Goal: Check status: Check status

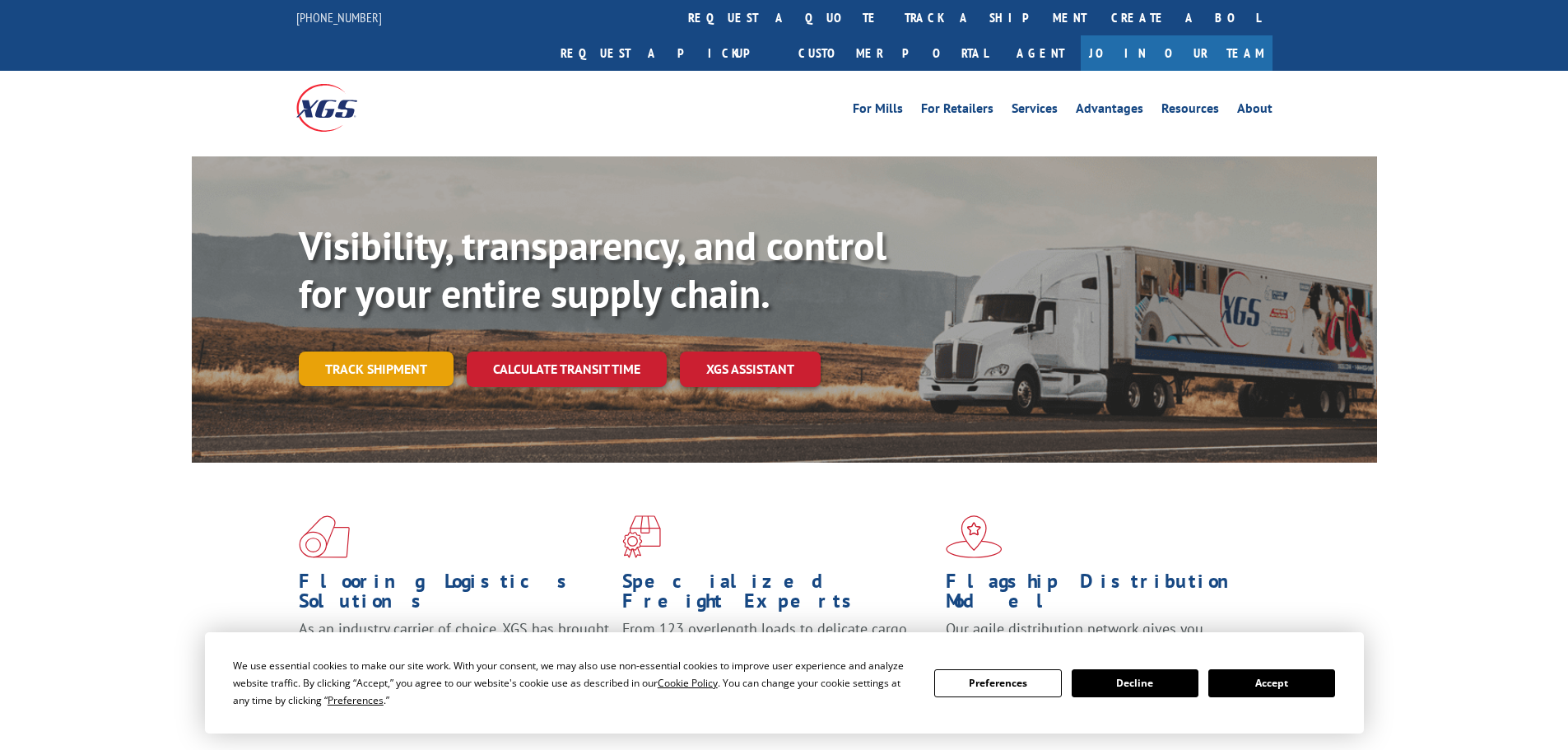
click at [415, 351] on link "Track shipment" at bounding box center [376, 369] width 155 height 34
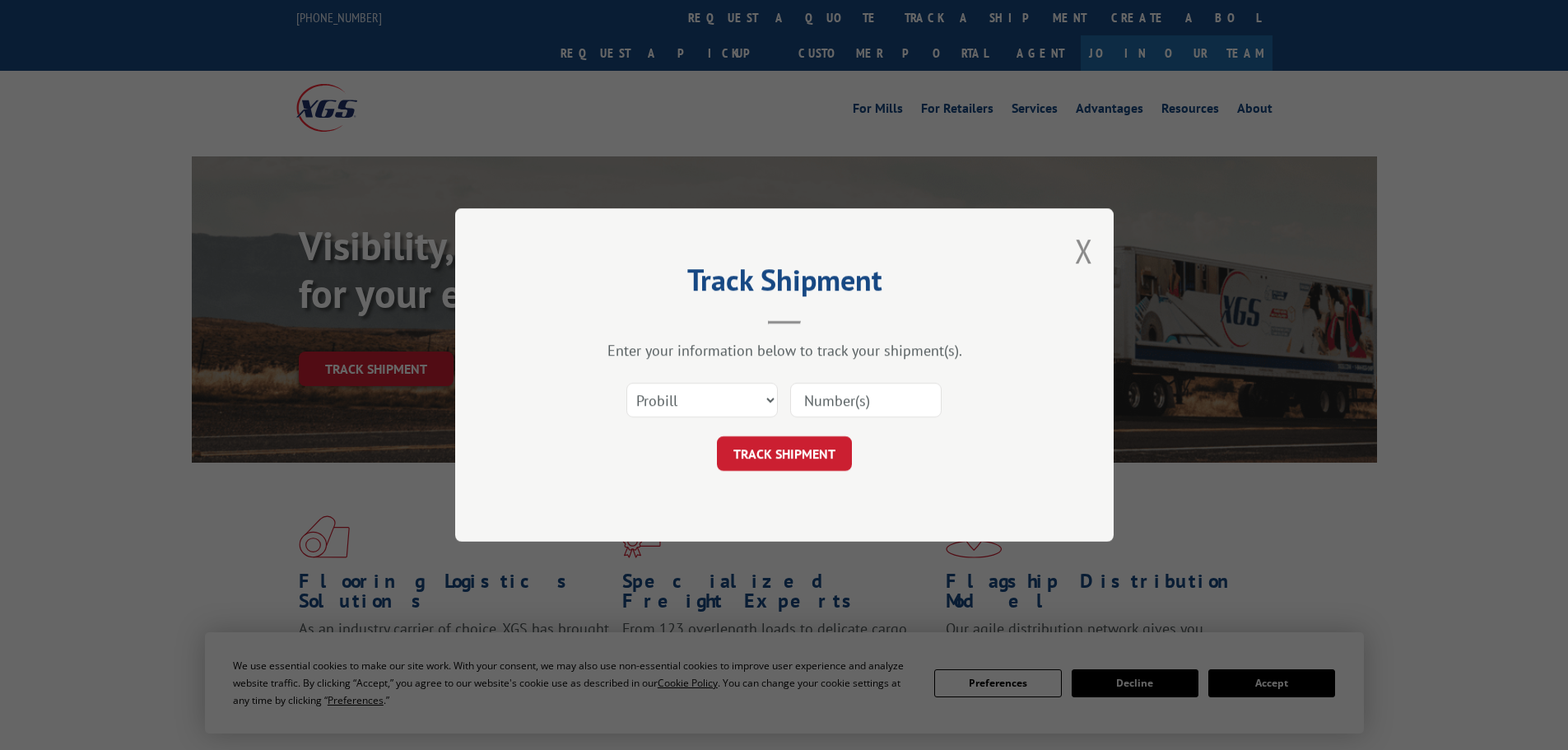
paste input "2832964"
type input "2832964"
click at [810, 462] on button "TRACK SHIPMENT" at bounding box center [784, 454] width 135 height 34
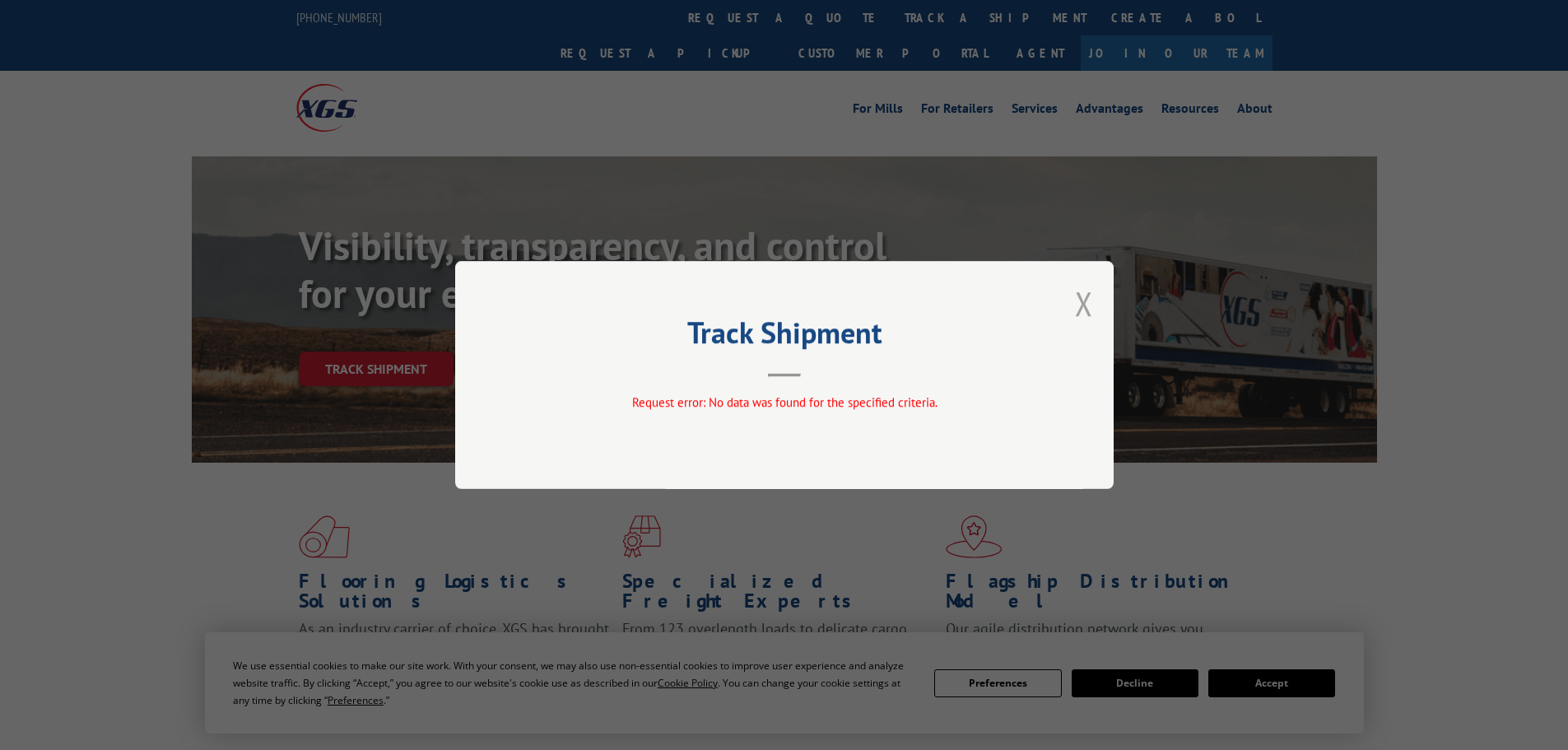
click at [1078, 314] on button "Close modal" at bounding box center [1083, 303] width 18 height 44
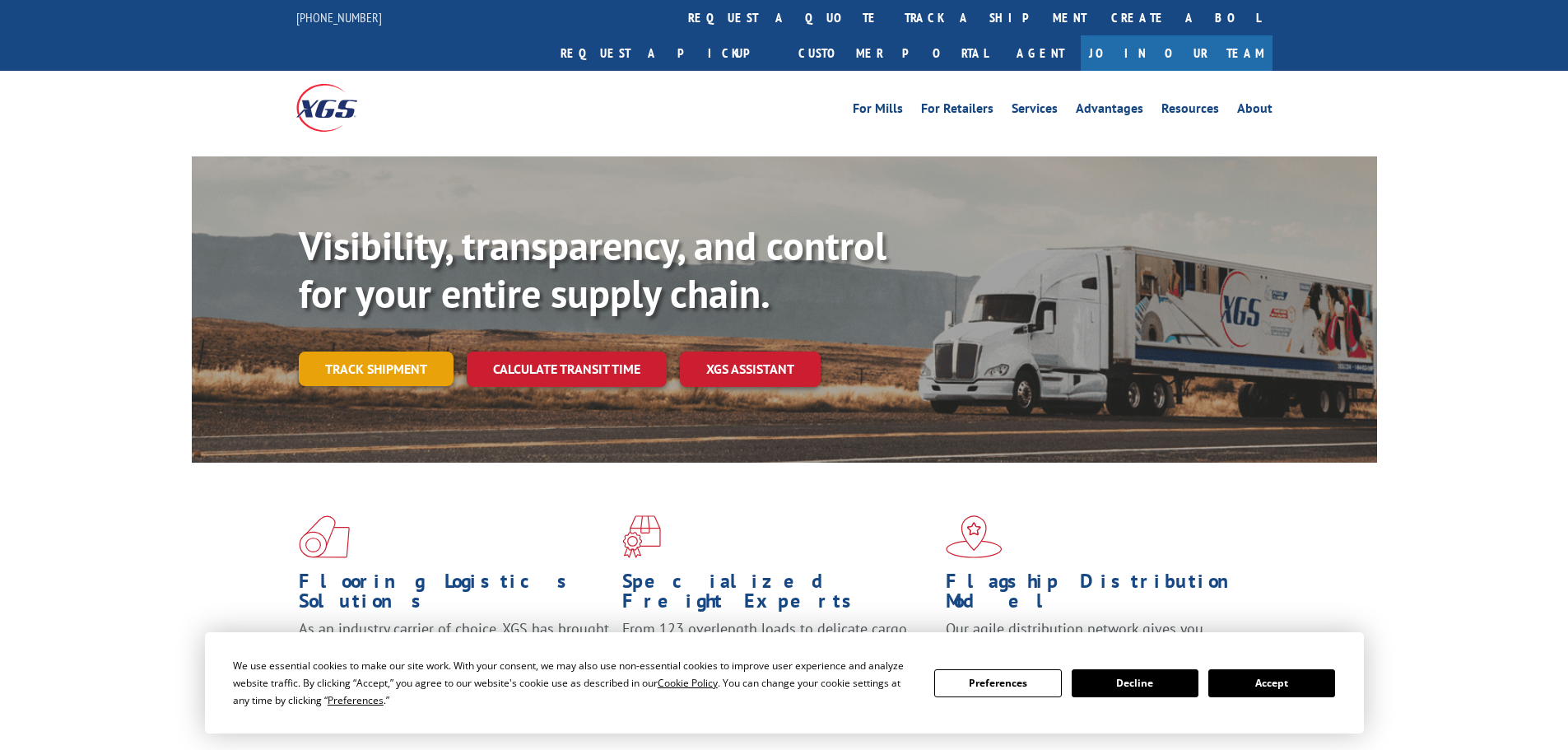
click at [374, 351] on link "Track shipment" at bounding box center [376, 369] width 155 height 34
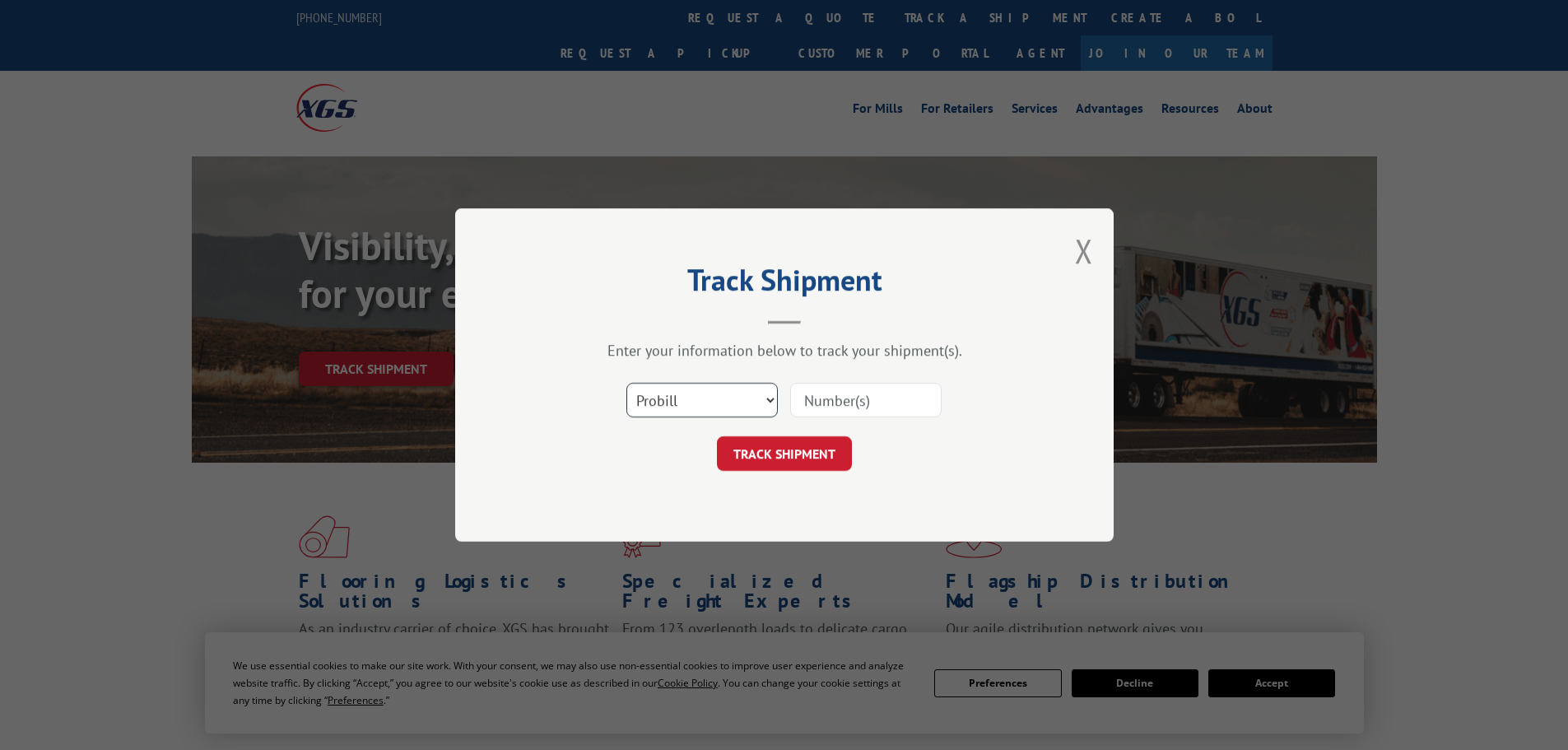
click at [658, 403] on select "Select category... Probill BOL PO" at bounding box center [702, 400] width 151 height 34
select select "po"
click at [626, 383] on select "Select category... Probill BOL PO" at bounding box center [702, 400] width 151 height 34
paste input "294424825"
type input "294424825"
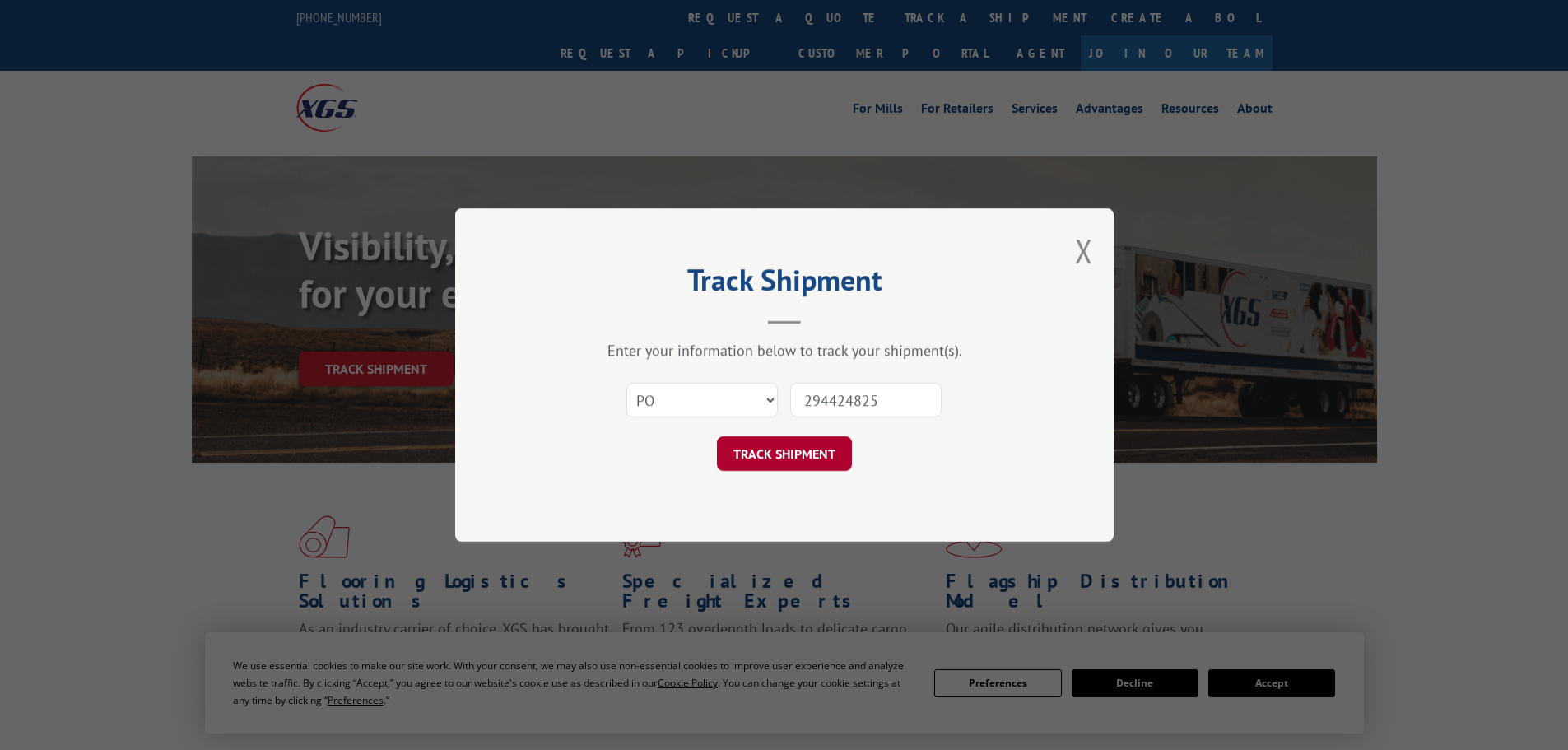
click at [807, 455] on button "TRACK SHIPMENT" at bounding box center [784, 454] width 135 height 34
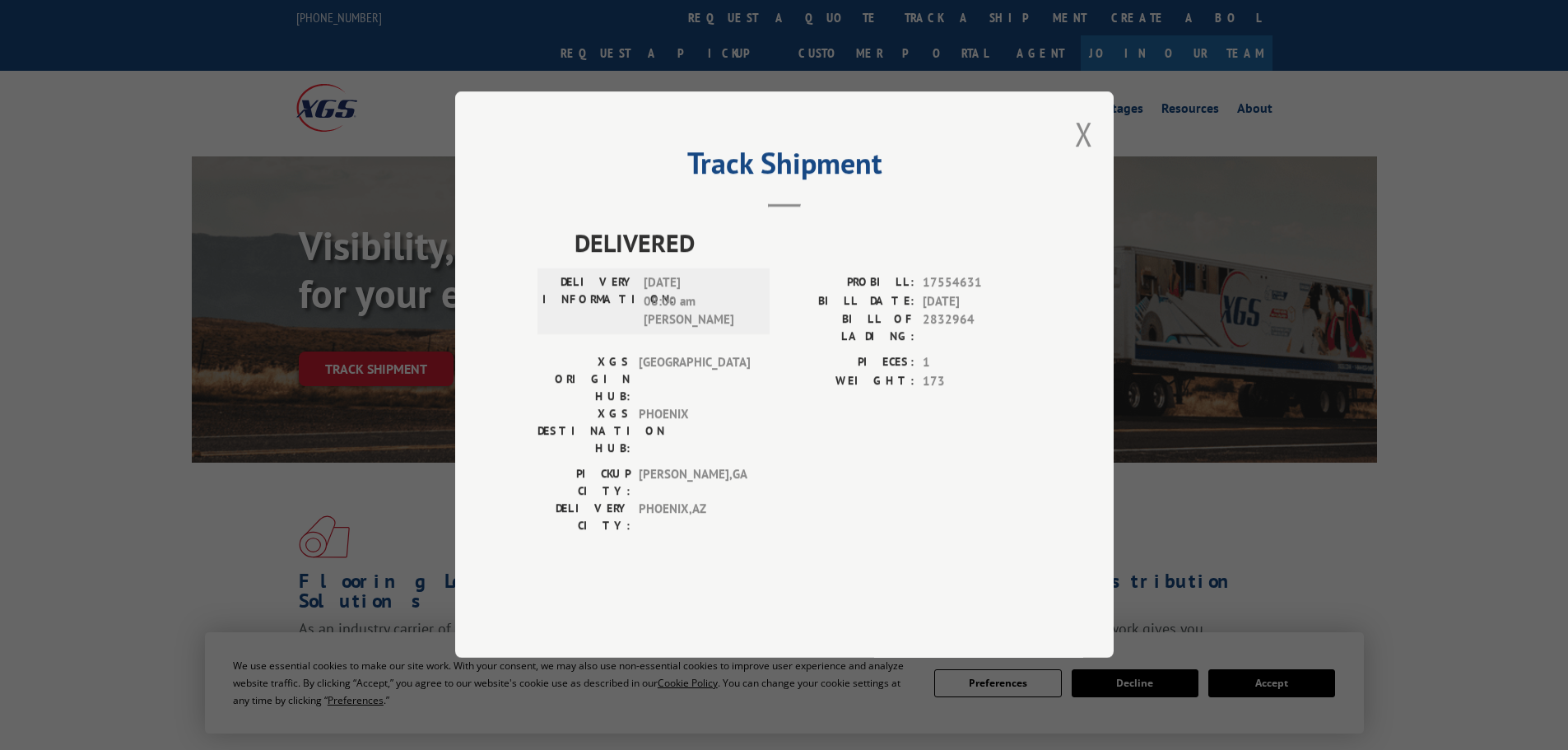
click at [279, 404] on div "Track Shipment DELIVERED DELIVERY INFORMATION: [DATE] 08:00 am [PERSON_NAME]: 1…" at bounding box center [784, 375] width 1568 height 750
